Goal: Navigation & Orientation: Find specific page/section

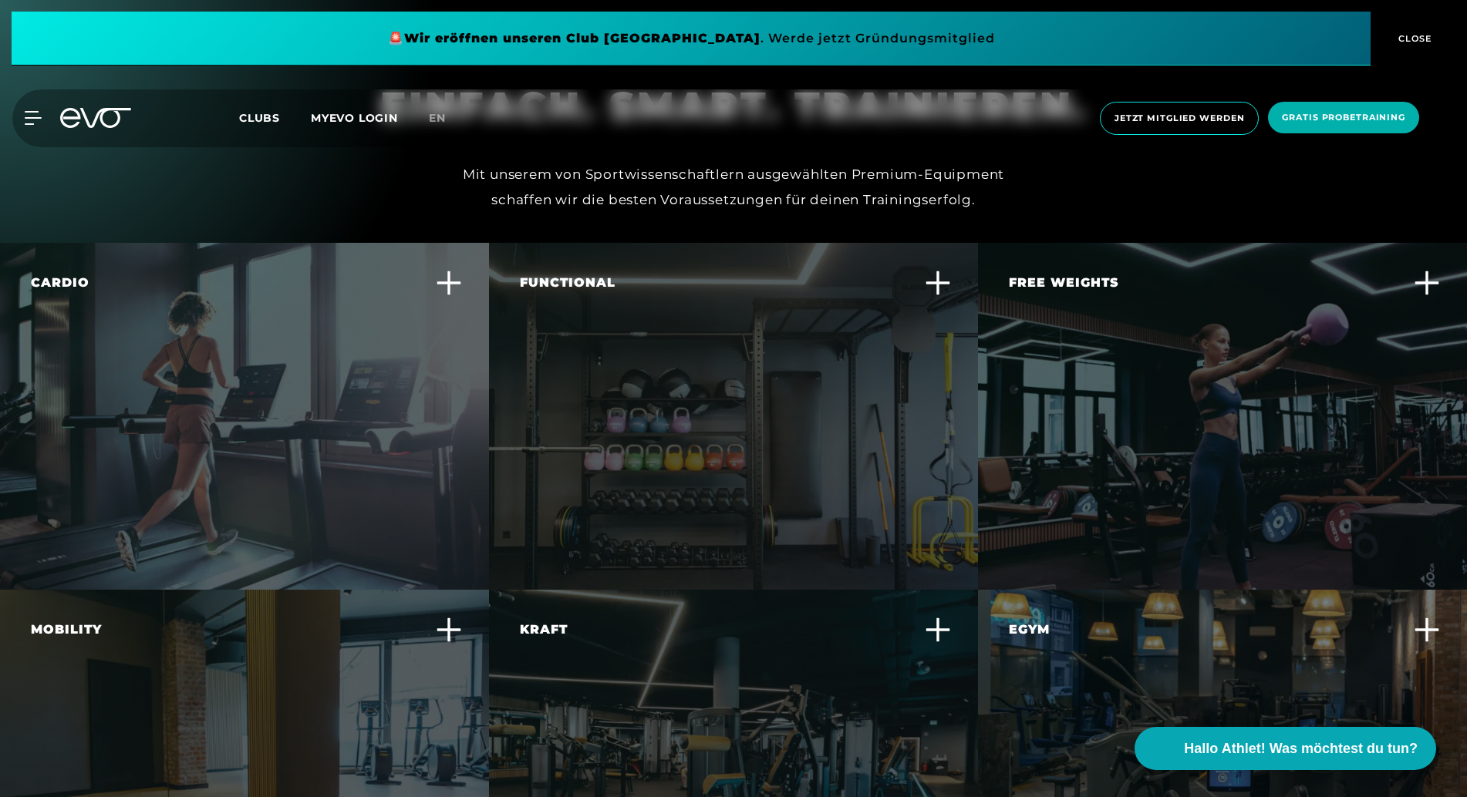
scroll to position [4590, 0]
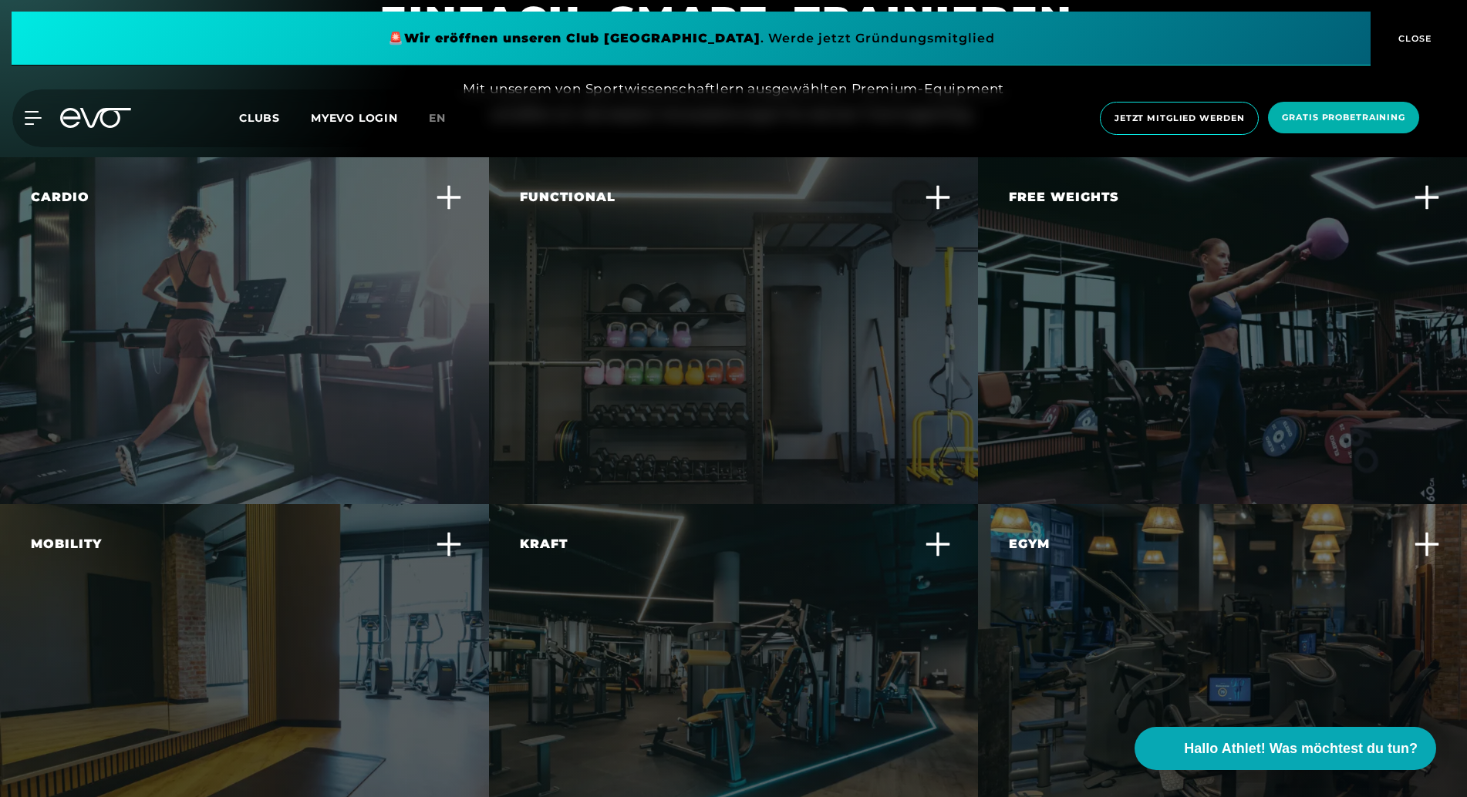
click at [807, 605] on div "Kraft Steigere deine Muskelkraft und -ausdauer mit effektiven Krafttrainingsger…" at bounding box center [724, 588] width 408 height 106
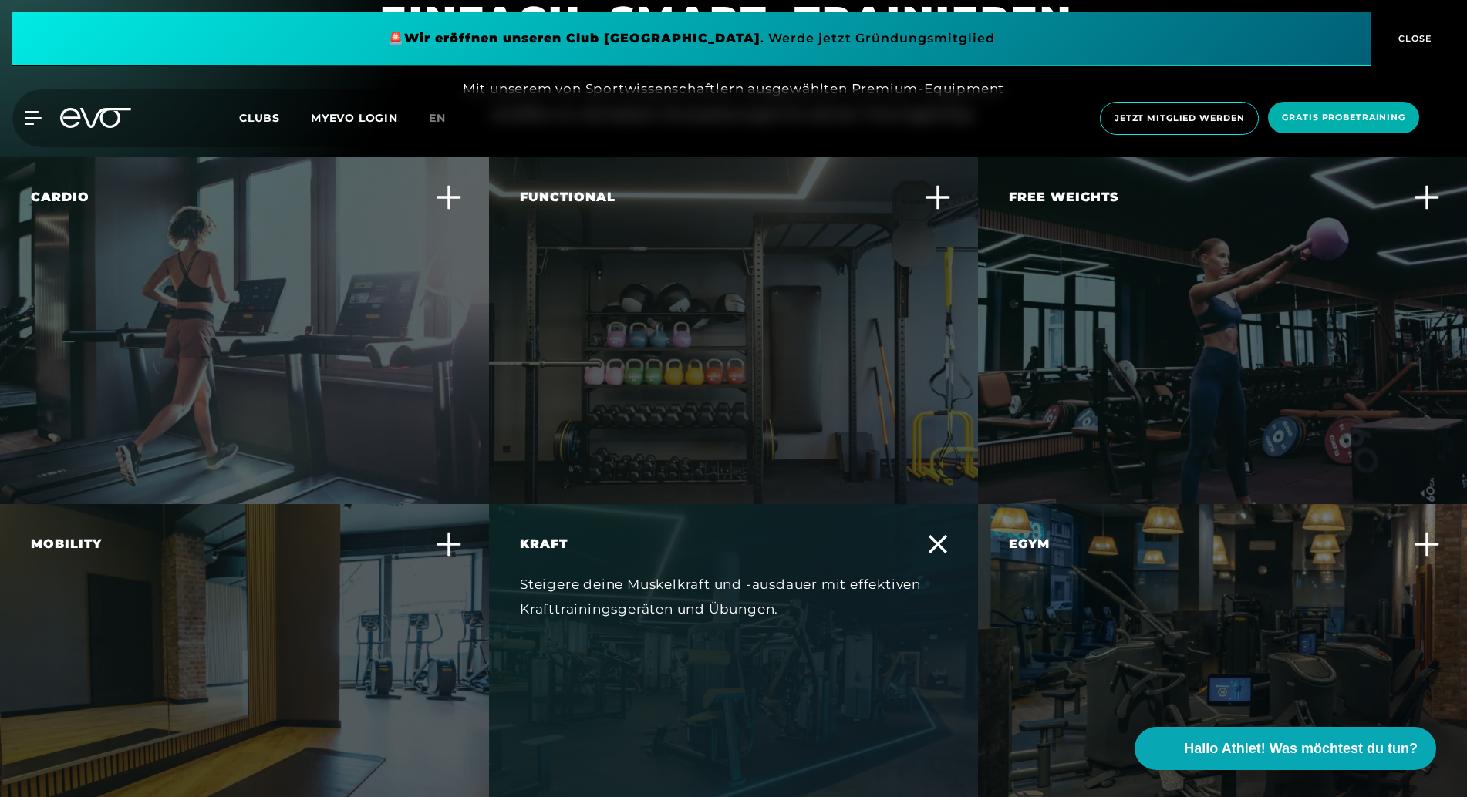
click at [362, 588] on div "Mobility Fördere deine Beweglichkeit und reduziere das Verletzungsrisiko durch …" at bounding box center [235, 588] width 408 height 106
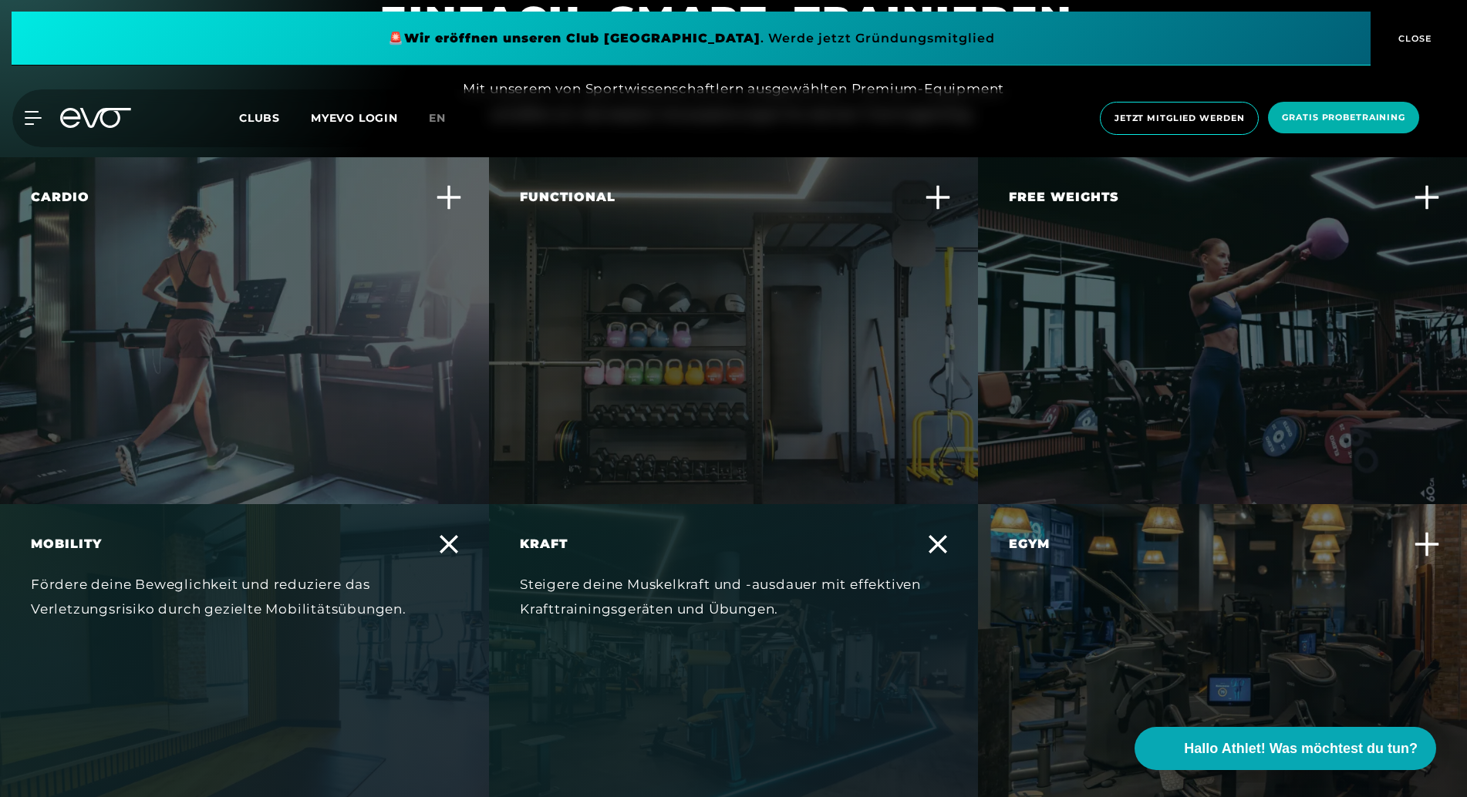
click at [1277, 588] on div "Egym Erlebe ein smartes, effizientes Krafttraining, das sich individuell an dei…" at bounding box center [1213, 600] width 408 height 130
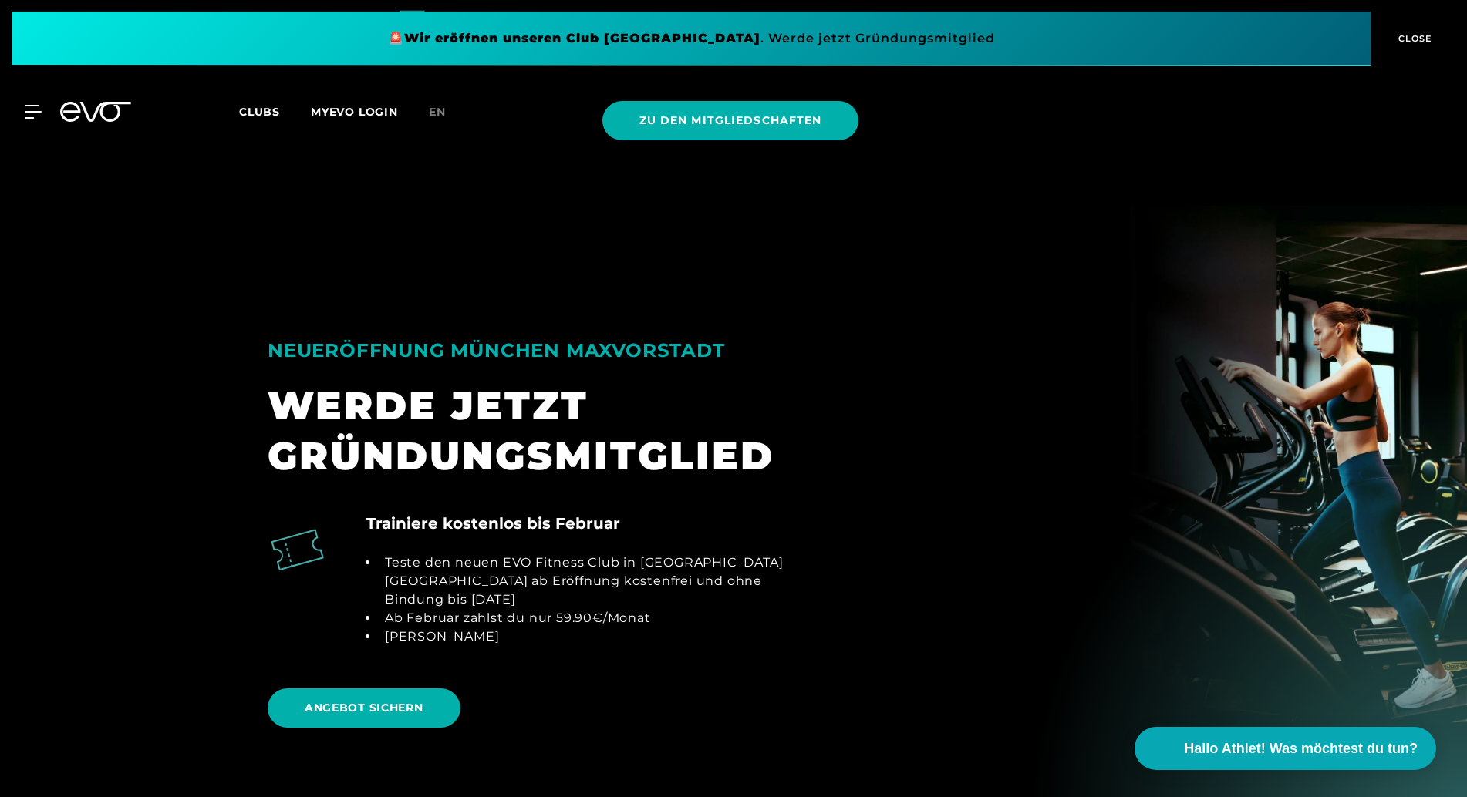
scroll to position [0, 0]
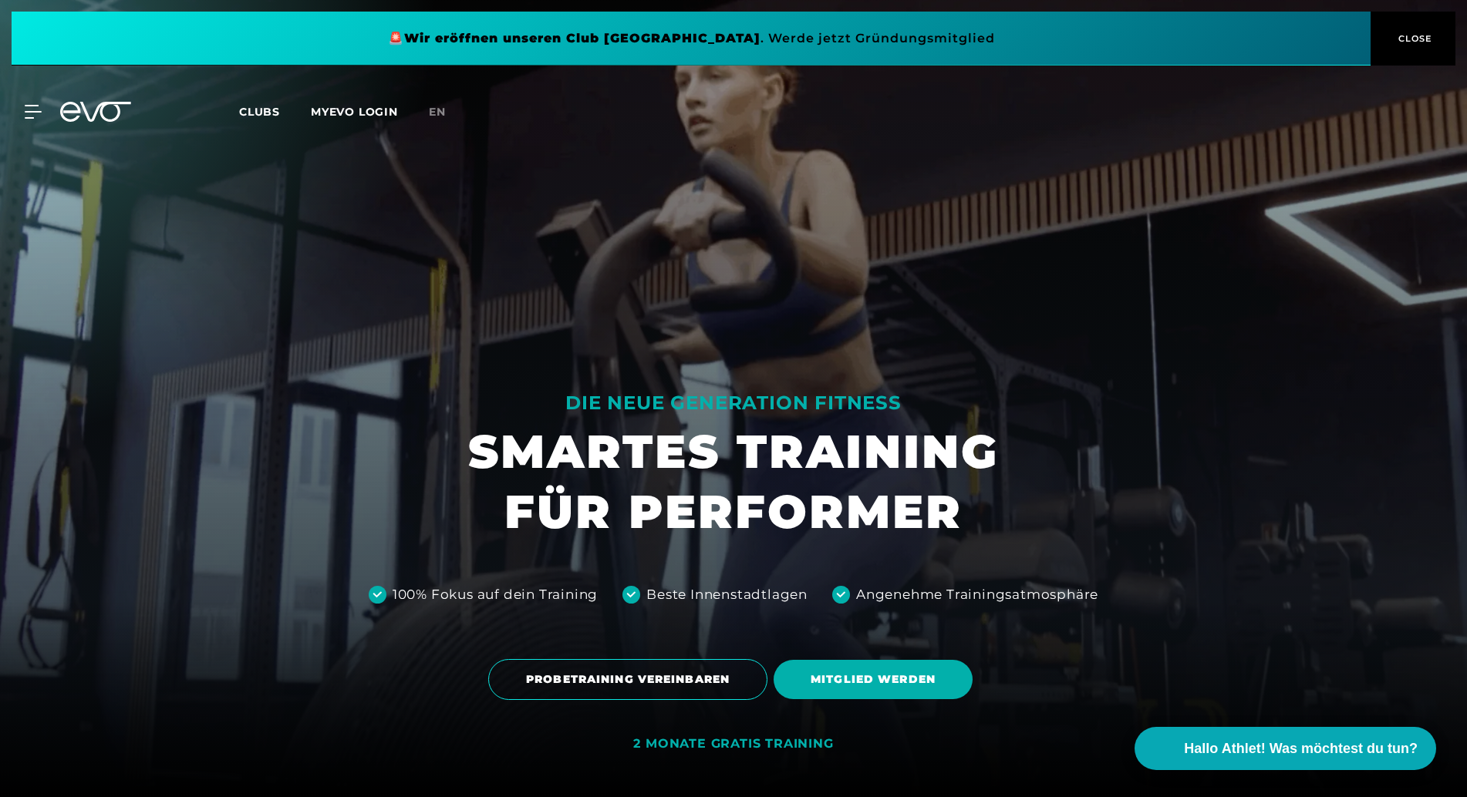
click at [278, 109] on span "Clubs" at bounding box center [259, 112] width 41 height 14
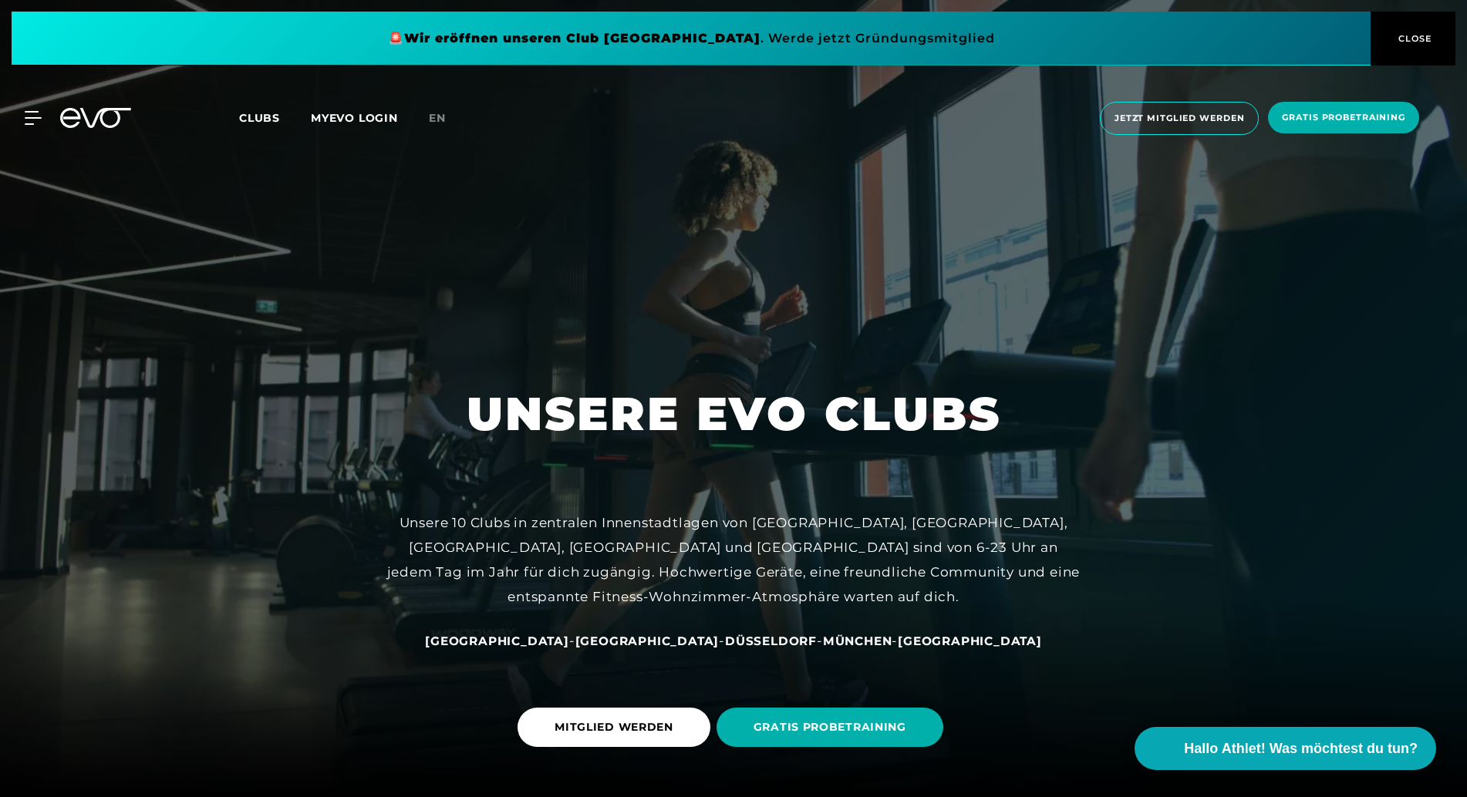
click at [622, 645] on span "[GEOGRAPHIC_DATA]" at bounding box center [647, 641] width 144 height 15
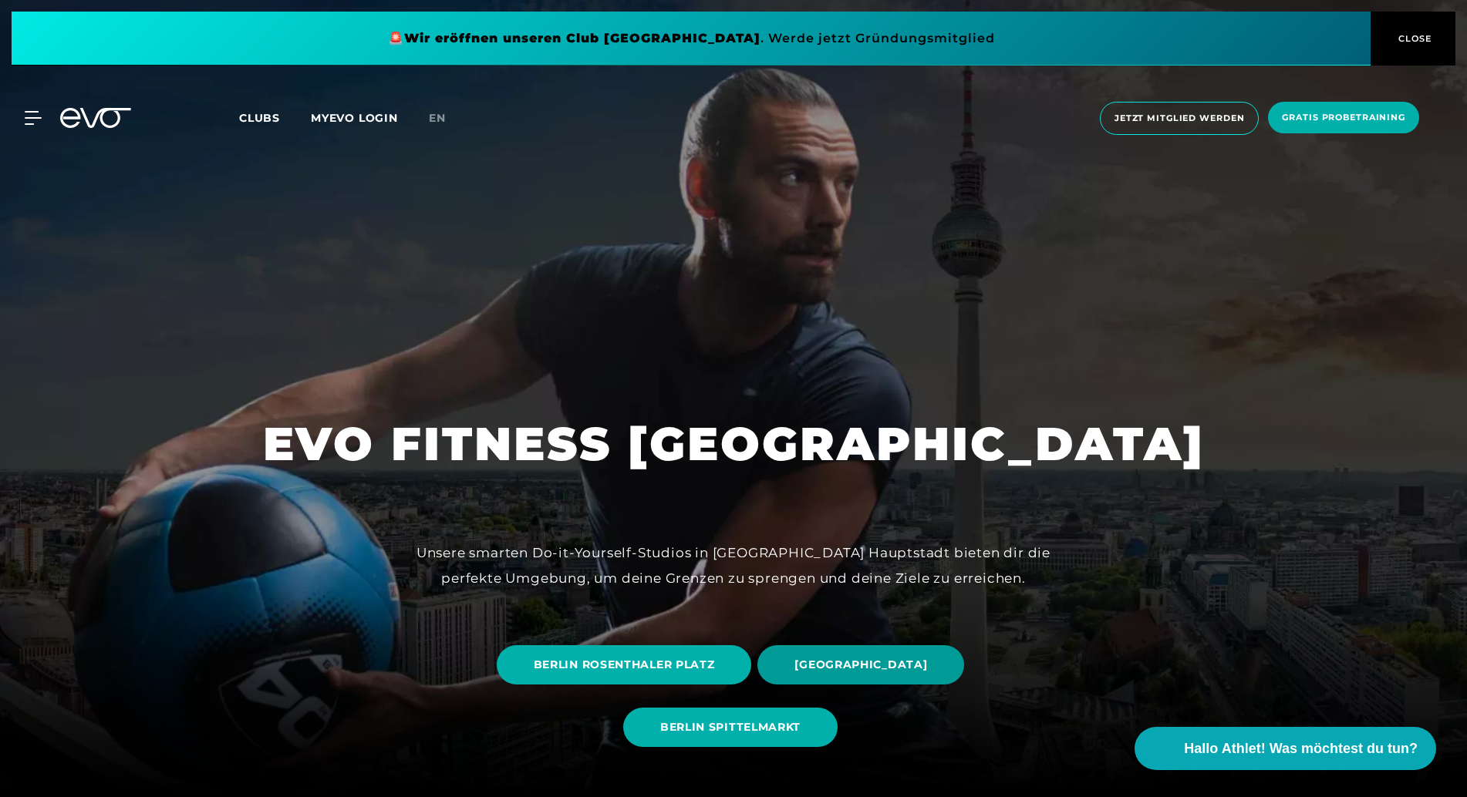
click at [772, 657] on span "[GEOGRAPHIC_DATA]" at bounding box center [860, 664] width 207 height 39
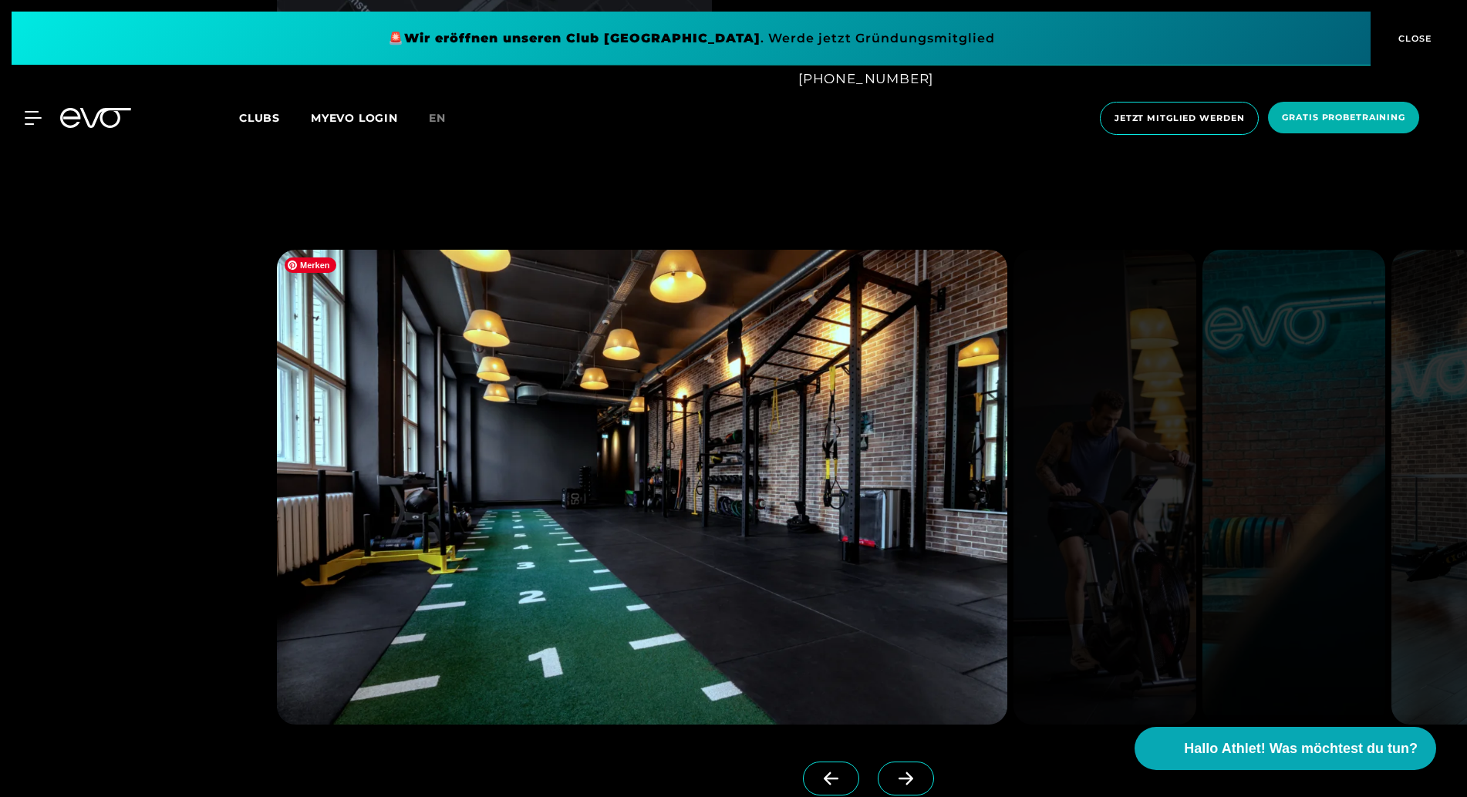
scroll to position [1943, 0]
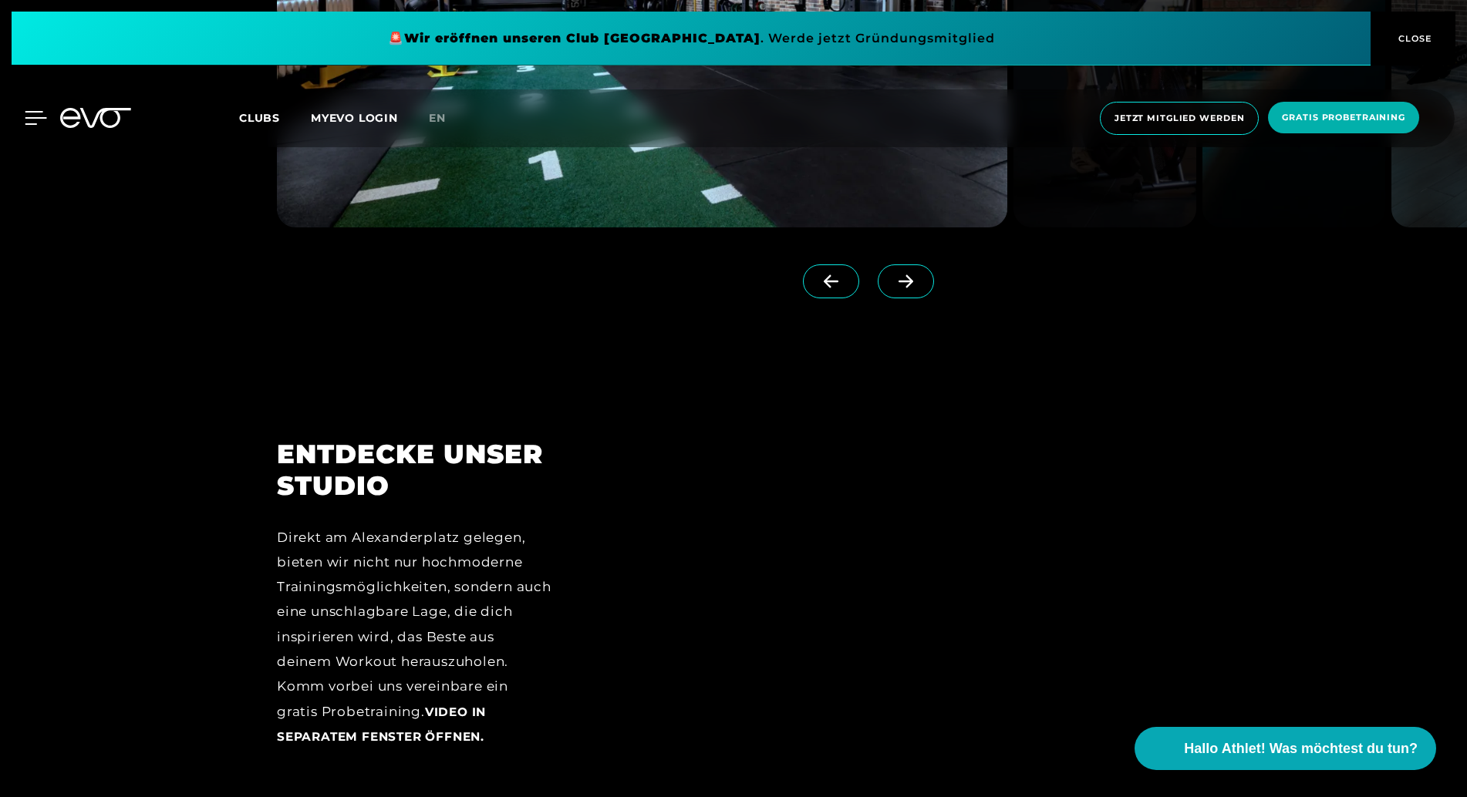
click at [19, 119] on div at bounding box center [24, 118] width 46 height 14
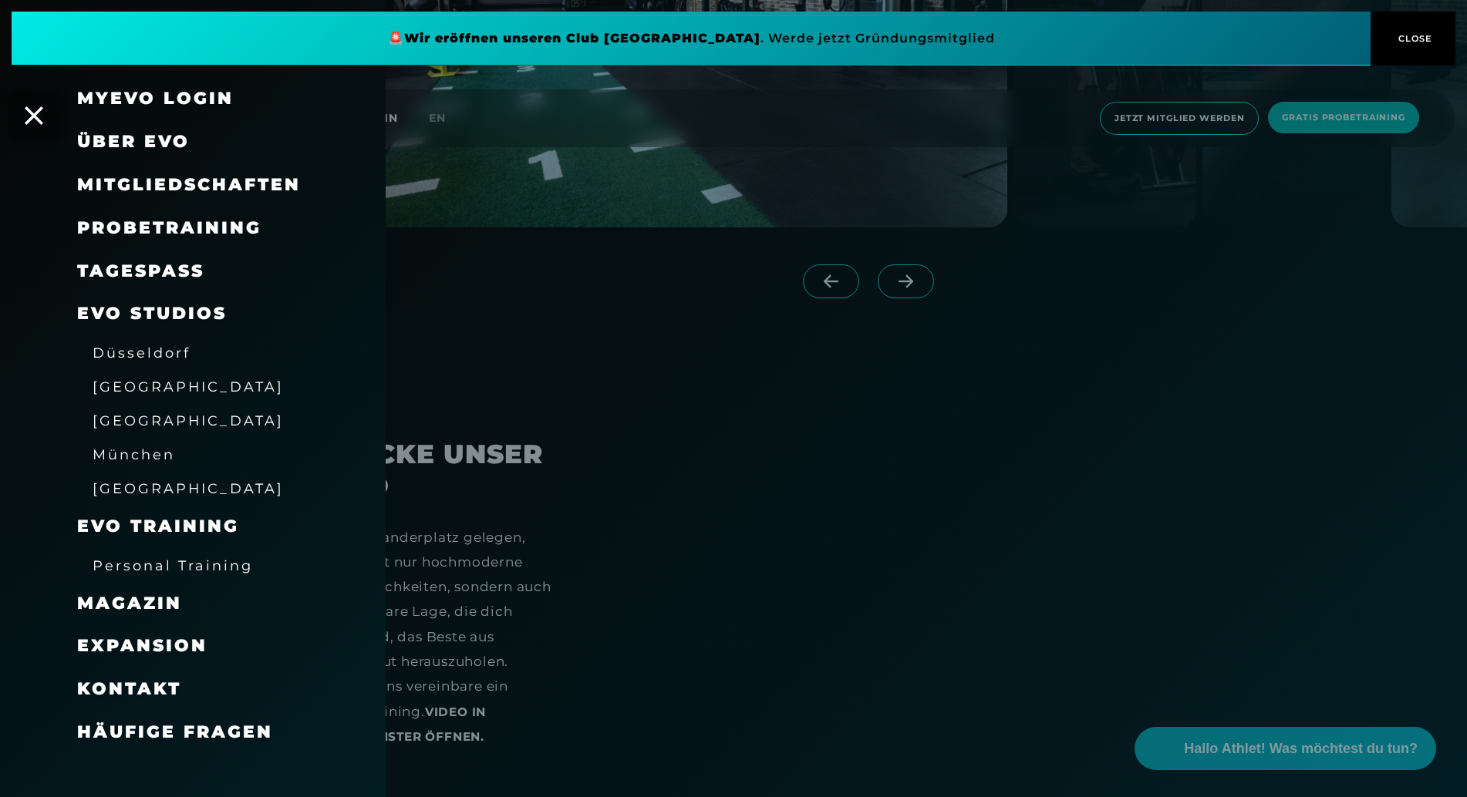
click at [179, 524] on span "EVO Training" at bounding box center [158, 526] width 162 height 21
